Goal: Information Seeking & Learning: Learn about a topic

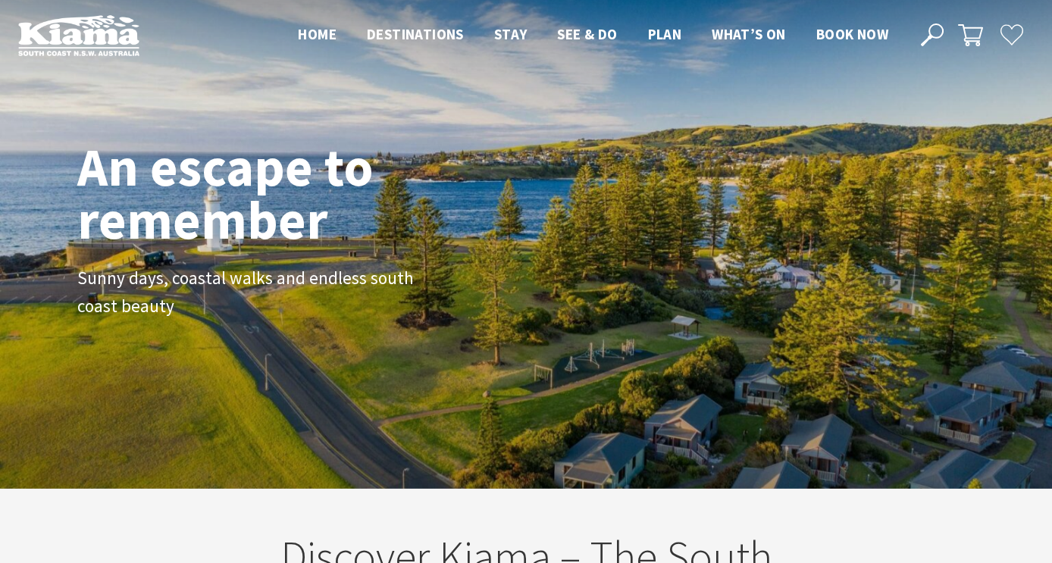
scroll to position [5, 0]
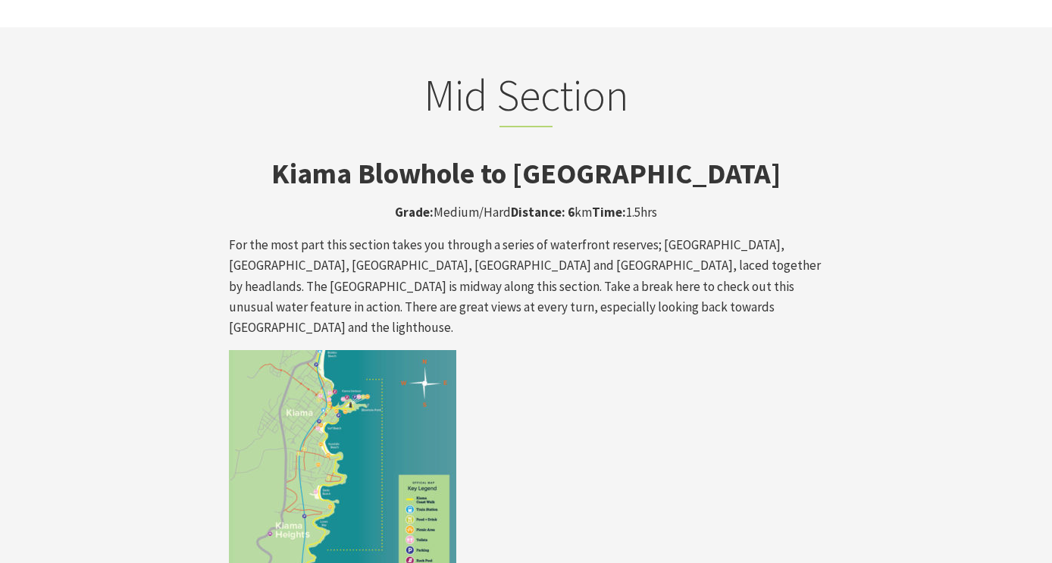
scroll to position [2485, 0]
click at [378, 349] on img at bounding box center [342, 462] width 227 height 227
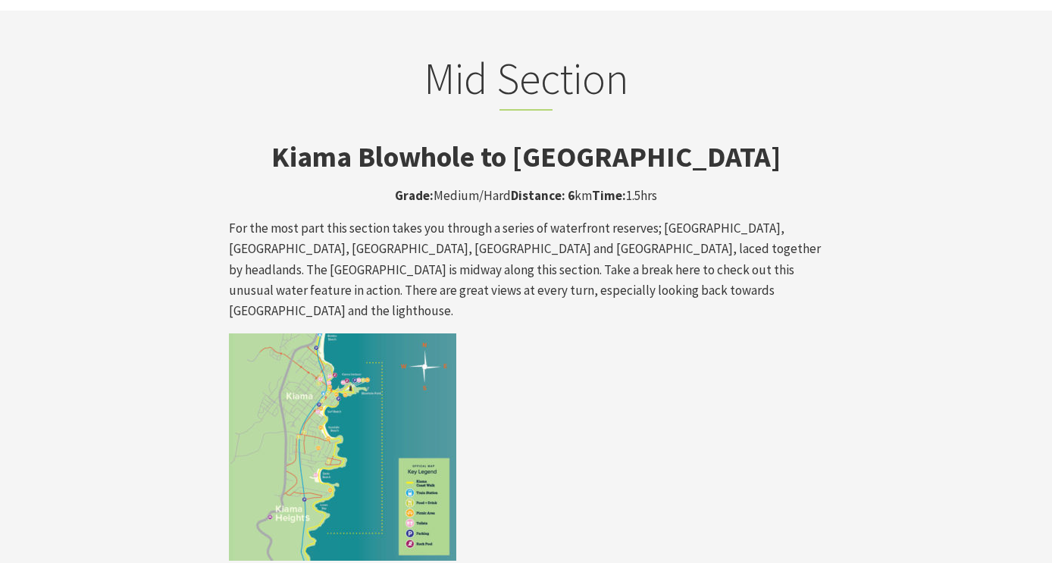
click at [384, 389] on img at bounding box center [342, 447] width 227 height 227
click at [384, 387] on img at bounding box center [342, 447] width 227 height 227
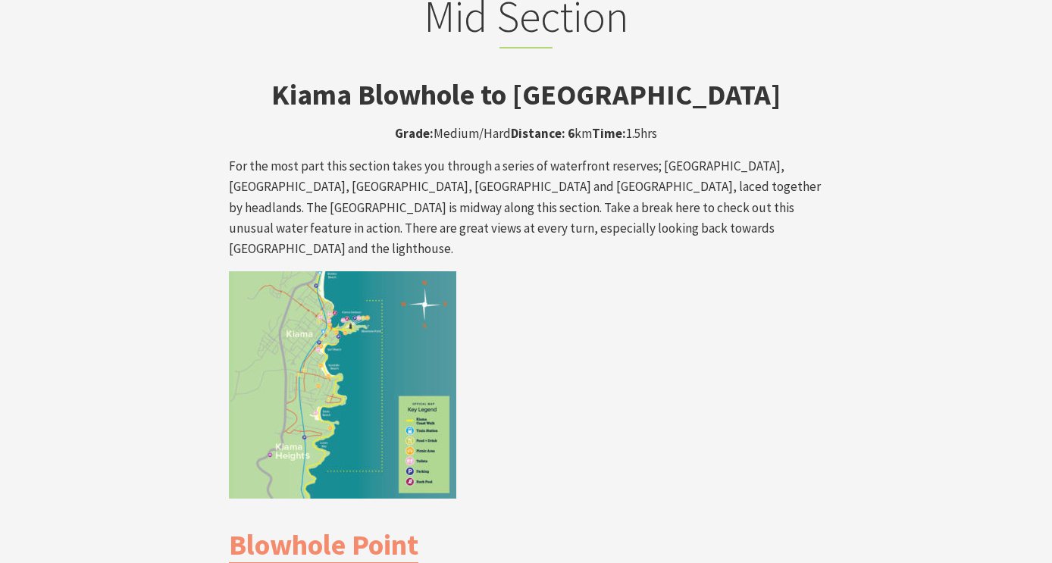
scroll to position [2552, 0]
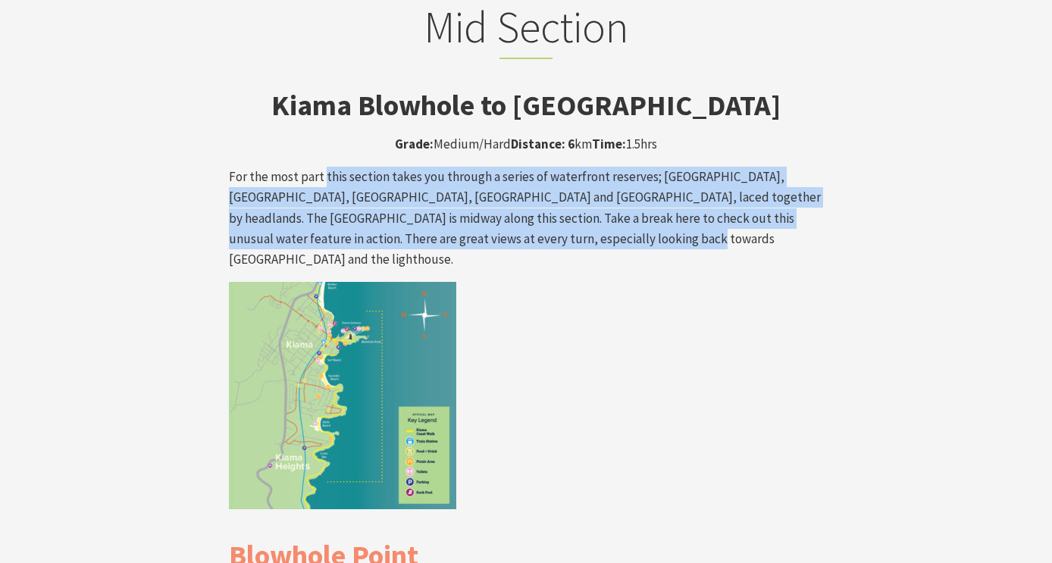
drag, startPoint x: 573, startPoint y: 152, endPoint x: 324, endPoint y: 91, distance: 255.9
click at [324, 167] on p "For the most part this section takes you through a series of waterfront reserve…" at bounding box center [526, 218] width 594 height 103
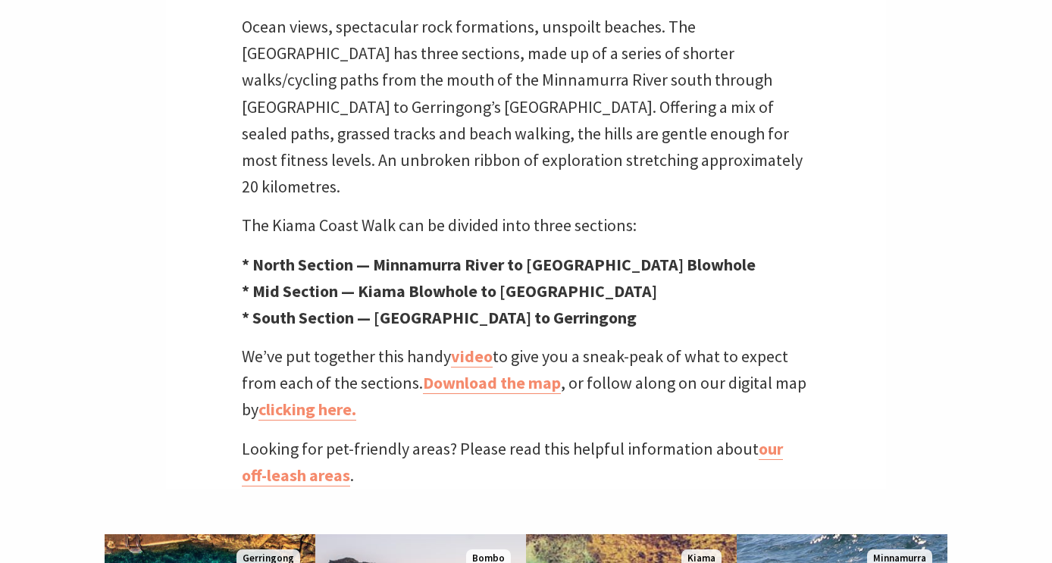
scroll to position [0, 0]
